Goal: Check status: Check status

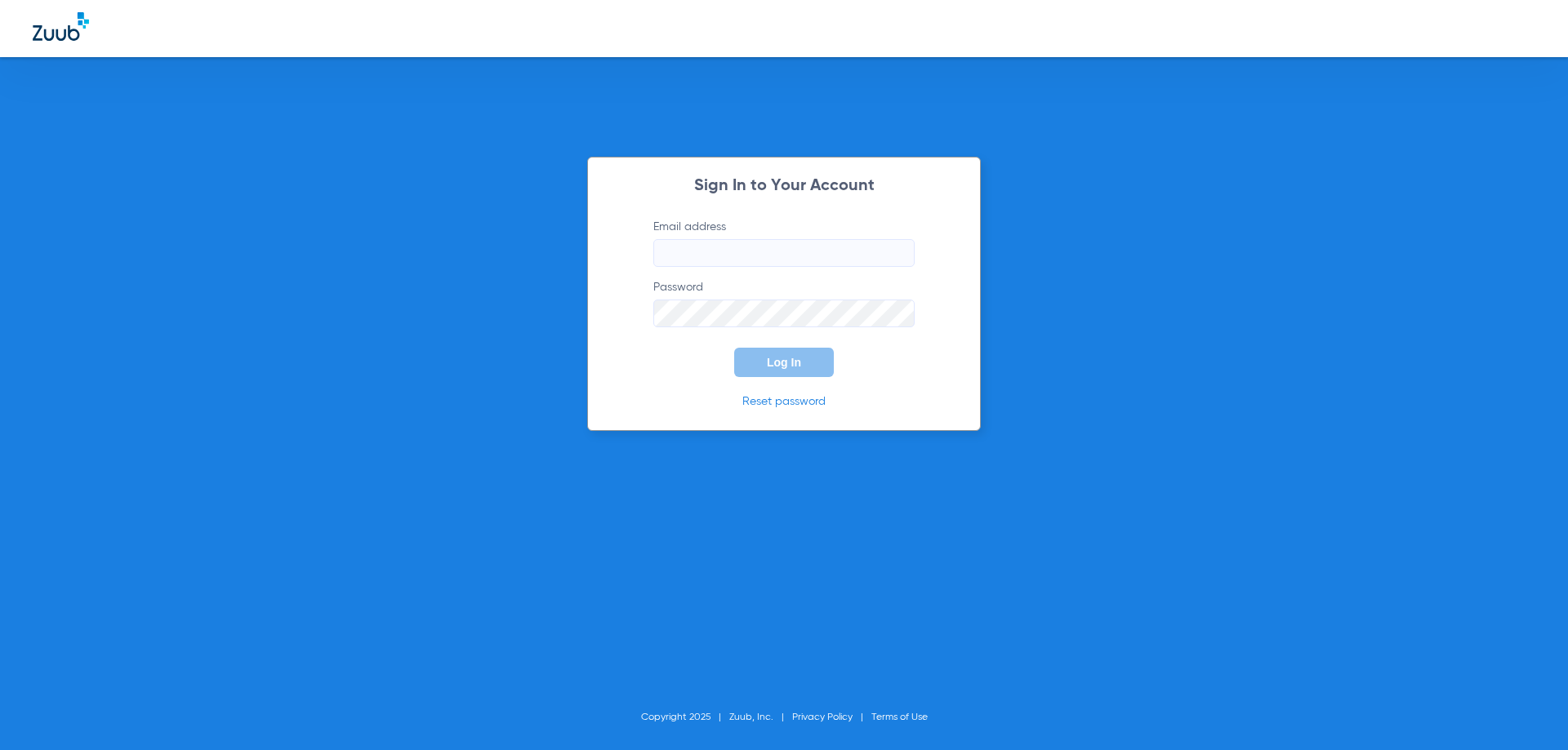
type input "[EMAIL_ADDRESS][DOMAIN_NAME]"
click at [805, 369] on button "Log In" at bounding box center [784, 363] width 99 height 29
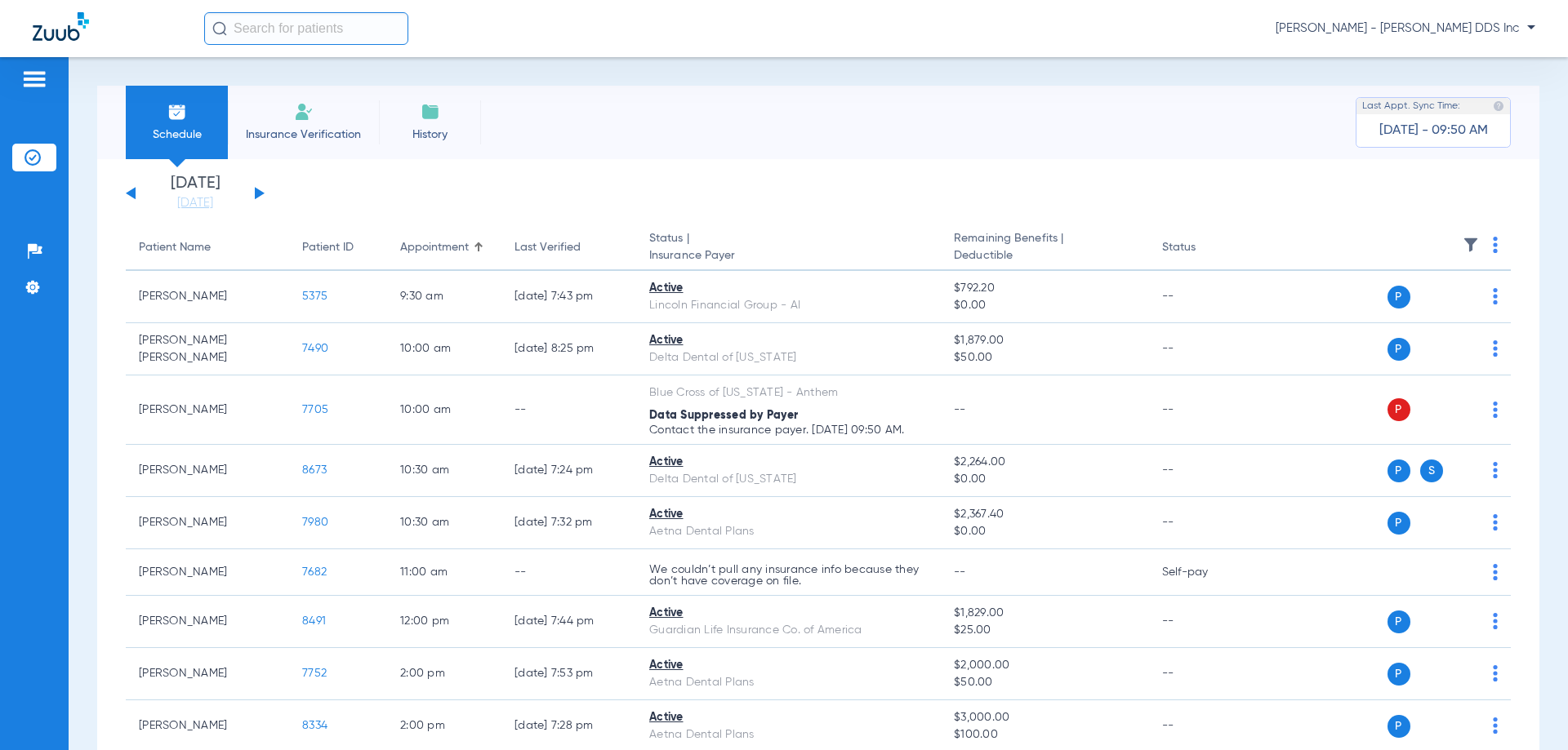
click at [258, 195] on button at bounding box center [260, 193] width 10 height 12
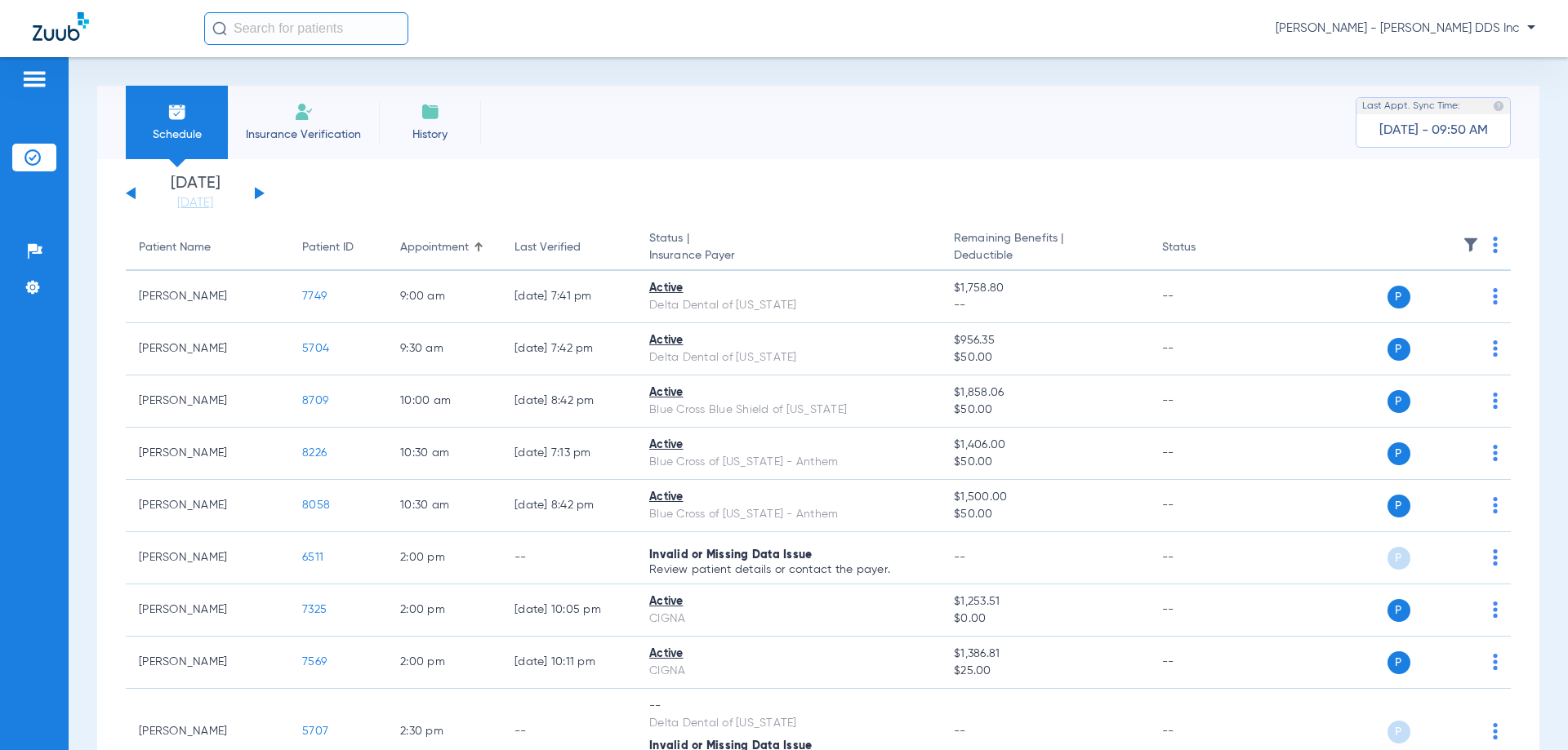
click at [258, 194] on button at bounding box center [260, 193] width 10 height 12
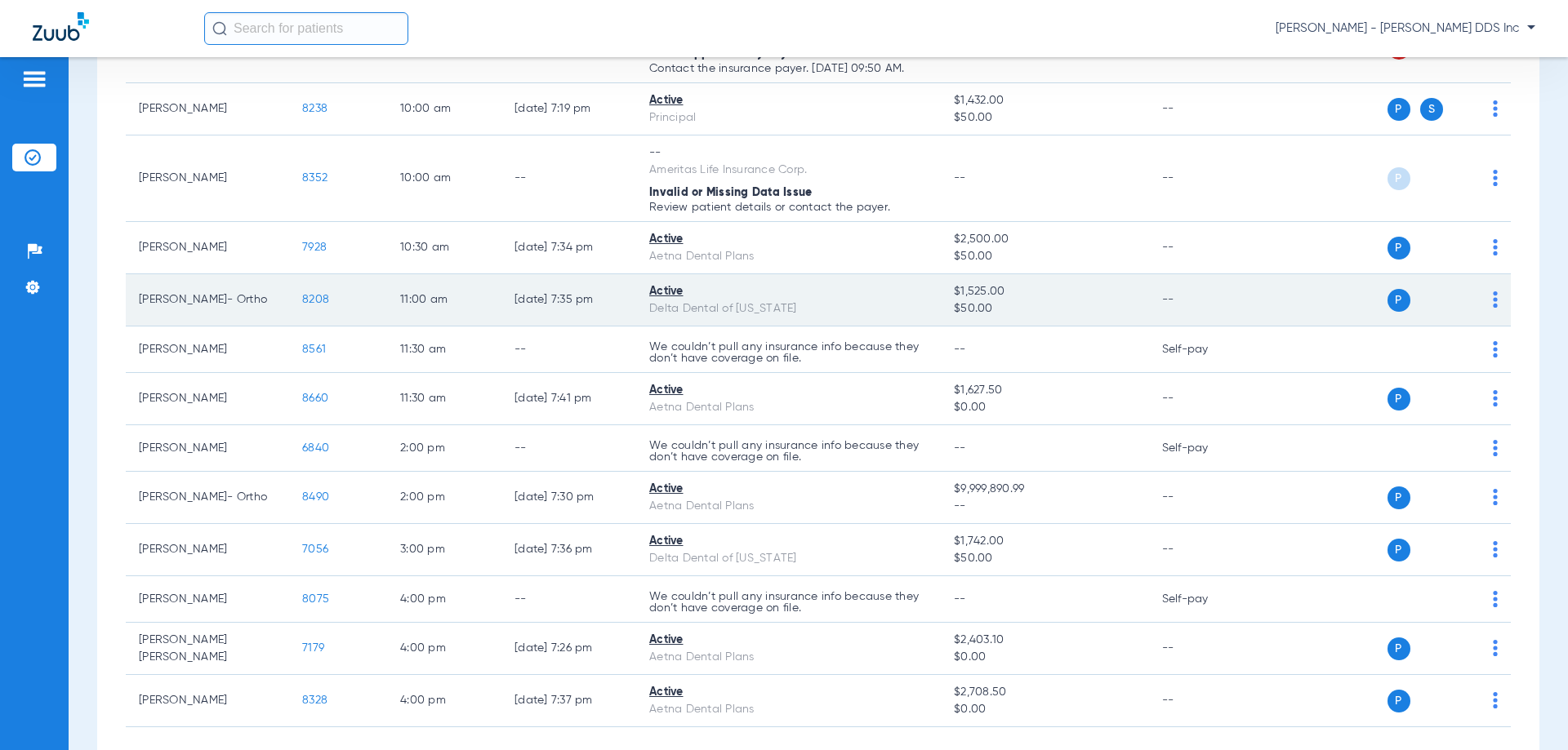
scroll to position [92, 0]
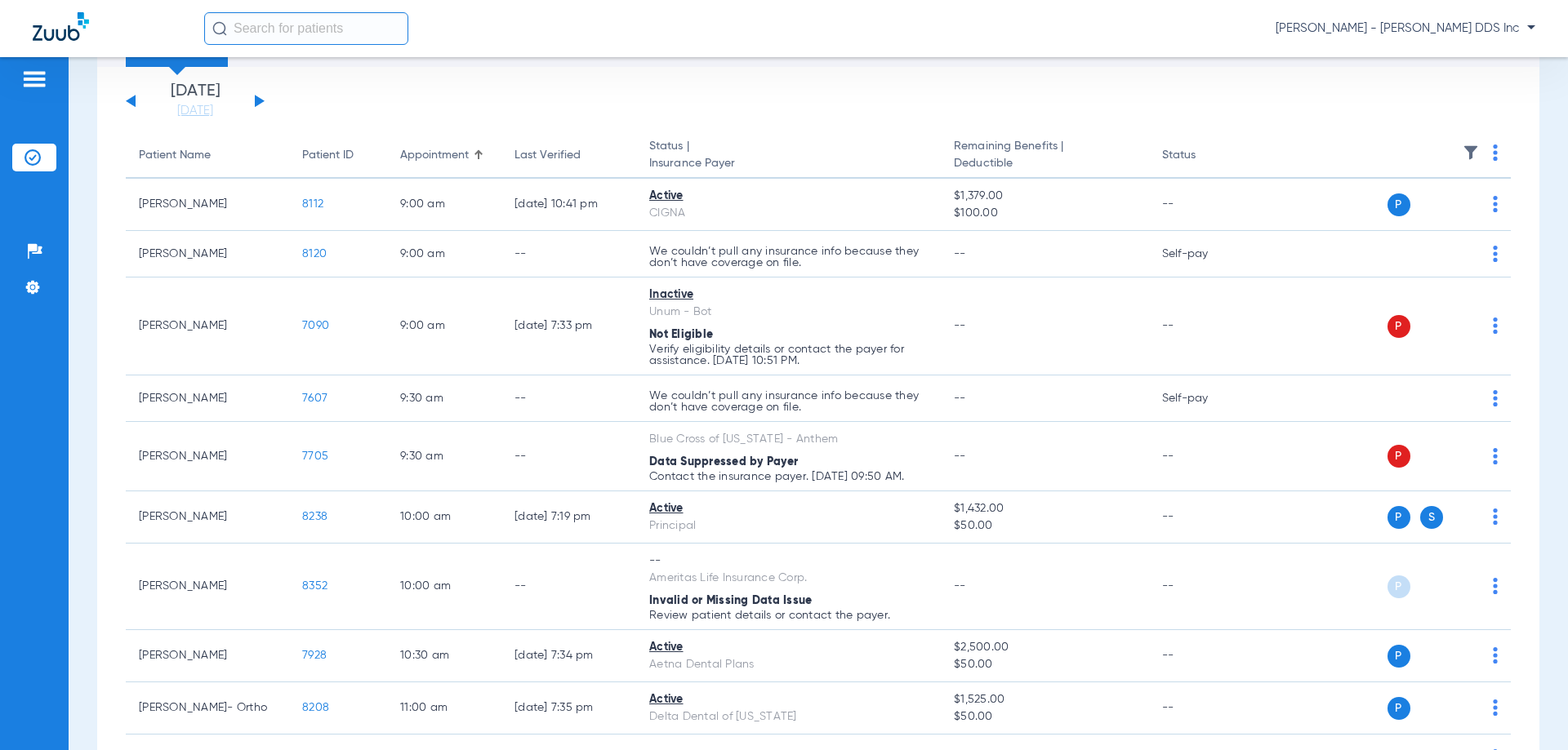
click at [258, 94] on div "[DATE] [DATE] [DATE] [DATE] [DATE] [DATE] [DATE] [DATE] [DATE] [DATE] [DATE] [D…" at bounding box center [195, 101] width 139 height 36
click at [257, 100] on button at bounding box center [260, 100] width 10 height 12
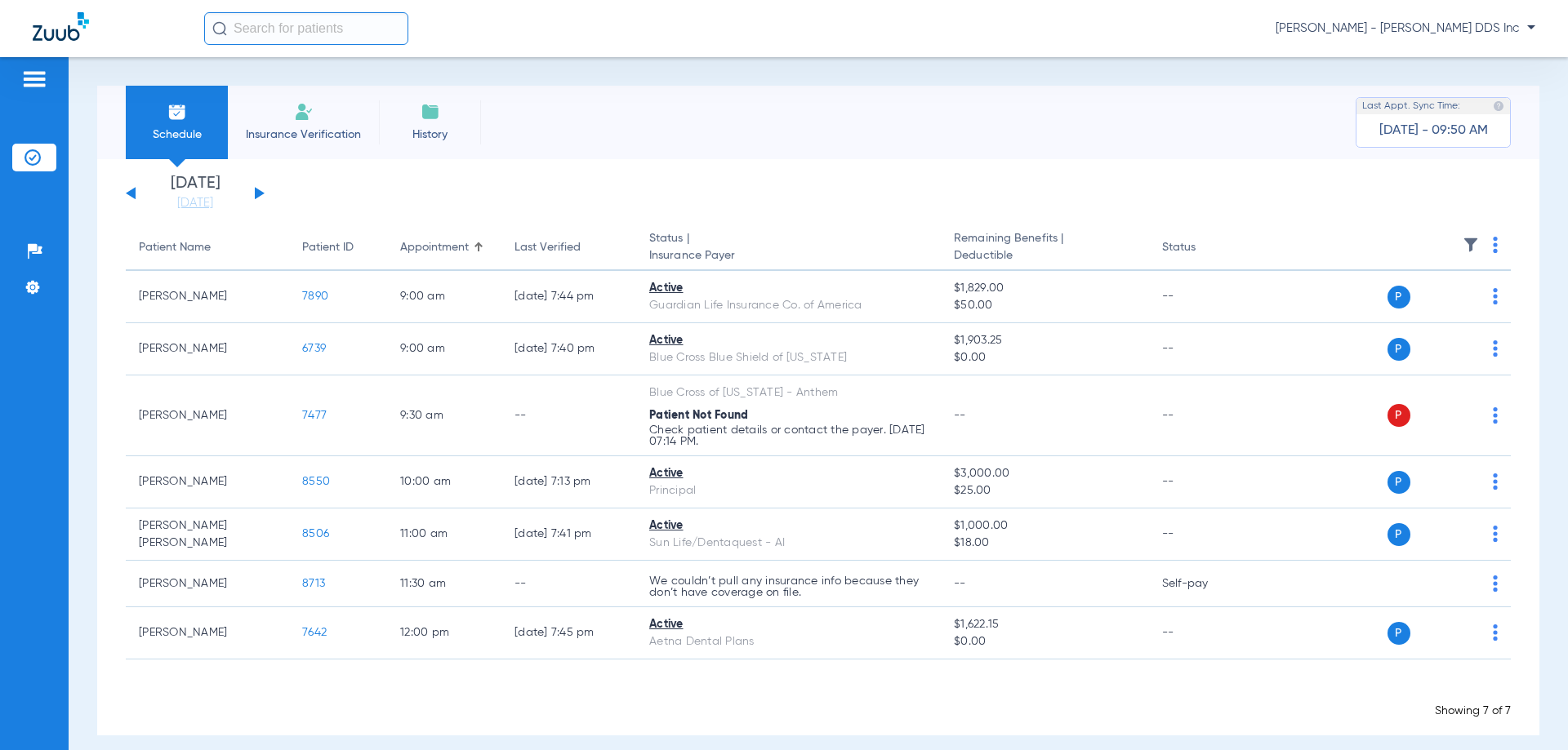
click at [257, 191] on button at bounding box center [260, 193] width 10 height 12
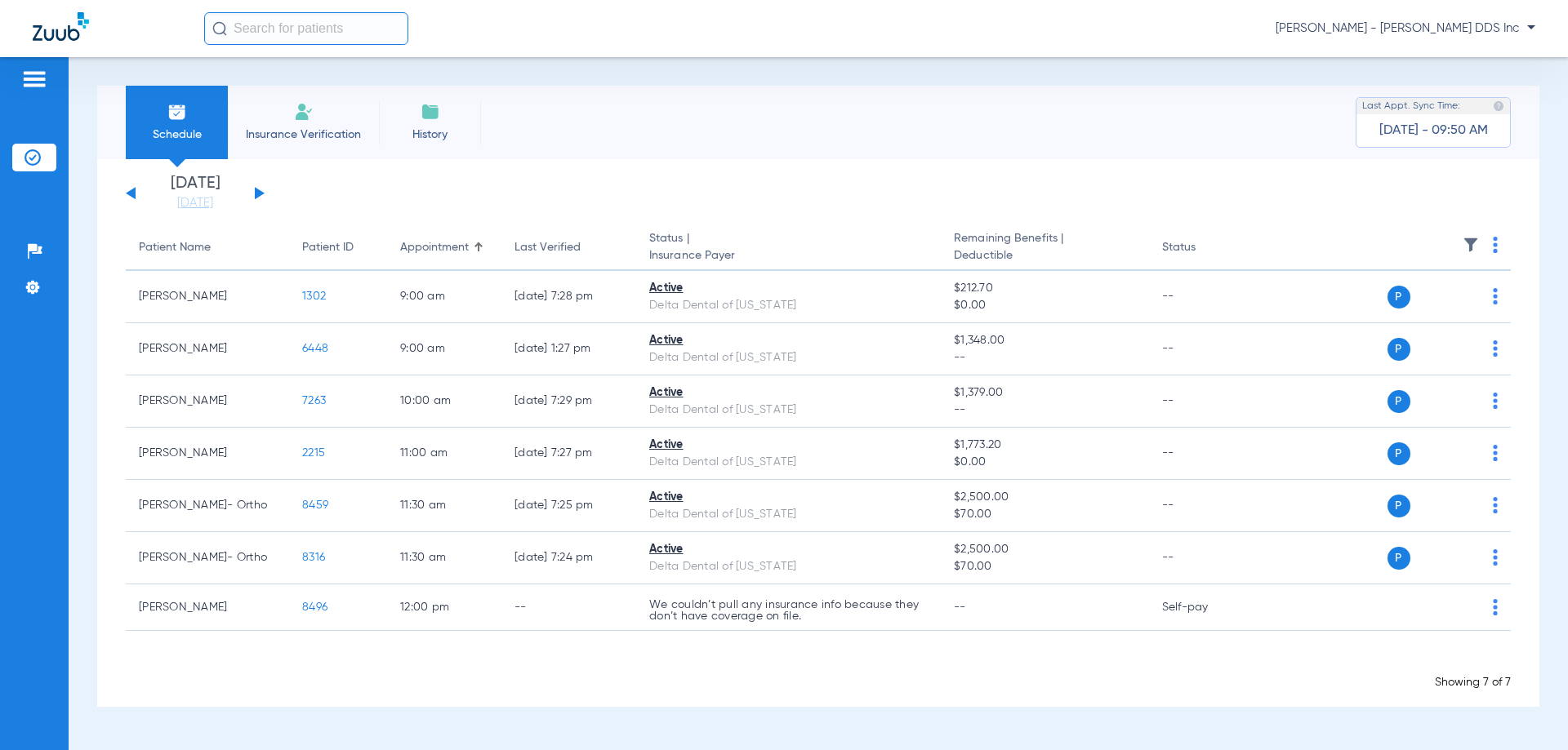
click at [131, 192] on button at bounding box center [131, 193] width 10 height 12
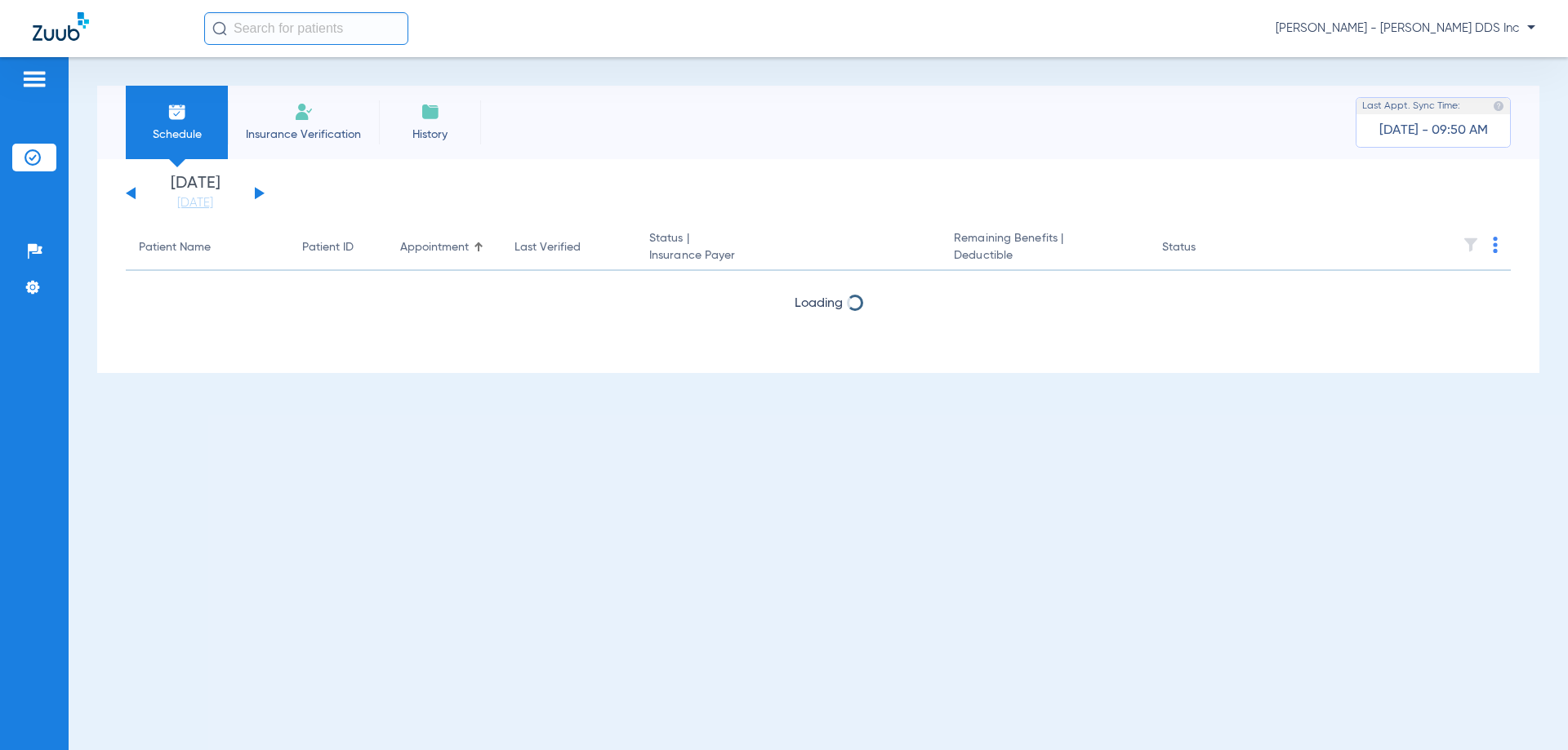
click at [131, 192] on button at bounding box center [131, 193] width 10 height 12
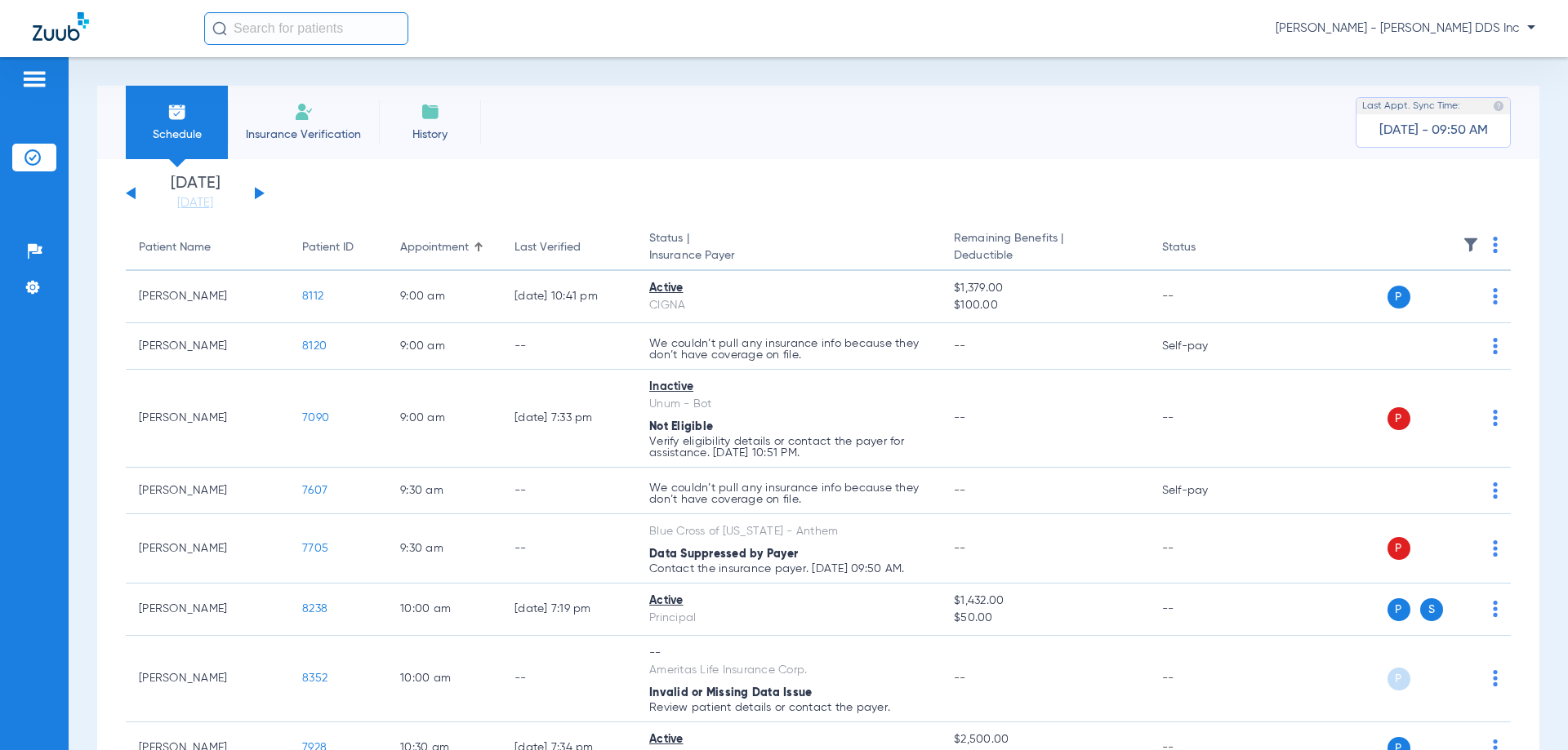
click at [131, 195] on button at bounding box center [131, 193] width 10 height 12
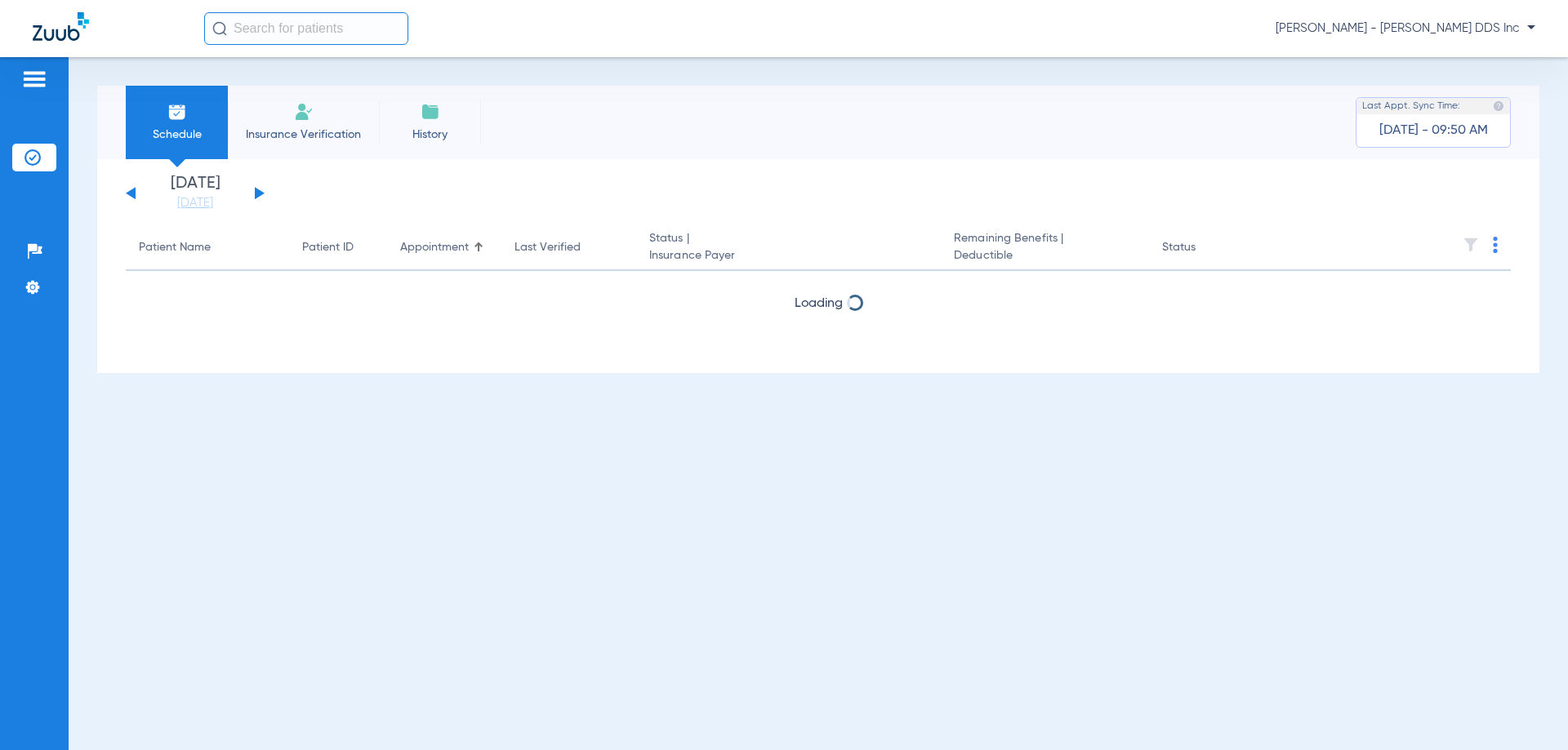
click at [130, 201] on div "[DATE] [DATE] [DATE] [DATE] [DATE] [DATE] [DATE] [DATE] [DATE] [DATE] [DATE] [D…" at bounding box center [195, 194] width 139 height 36
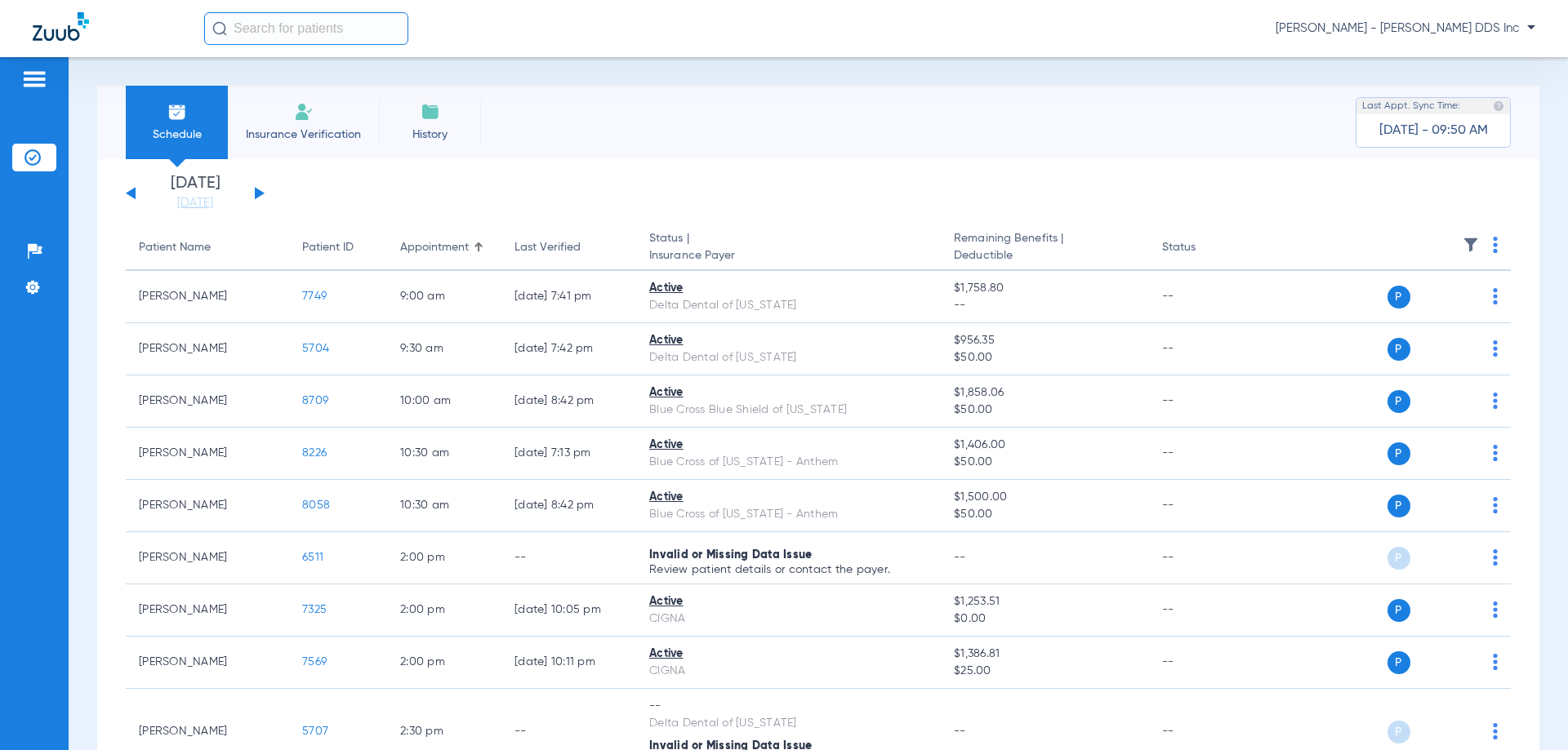
click at [133, 197] on button at bounding box center [131, 193] width 10 height 12
